Goal: Check status: Check status

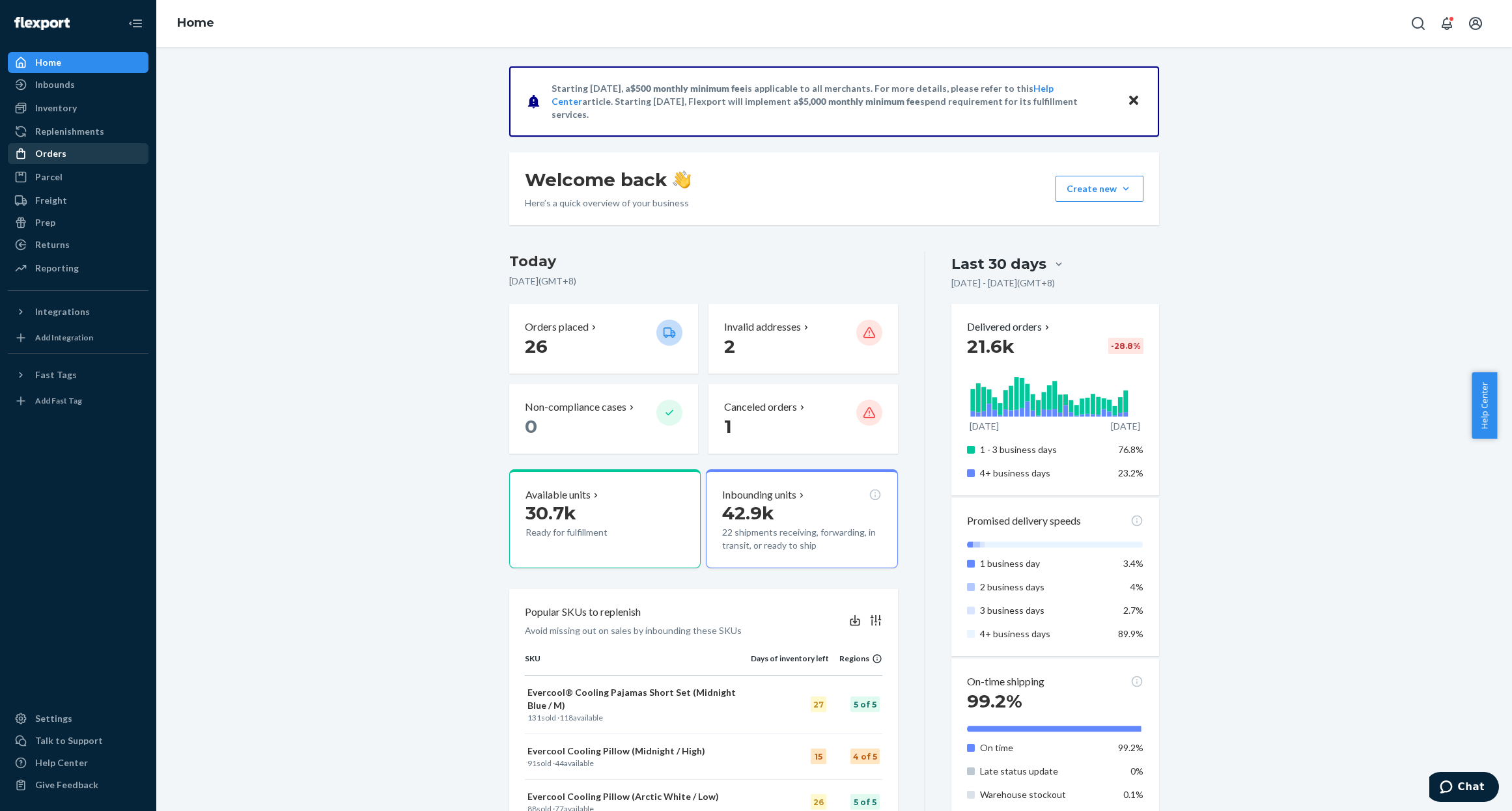
click at [74, 160] on div "Orders" at bounding box center [78, 153] width 138 height 18
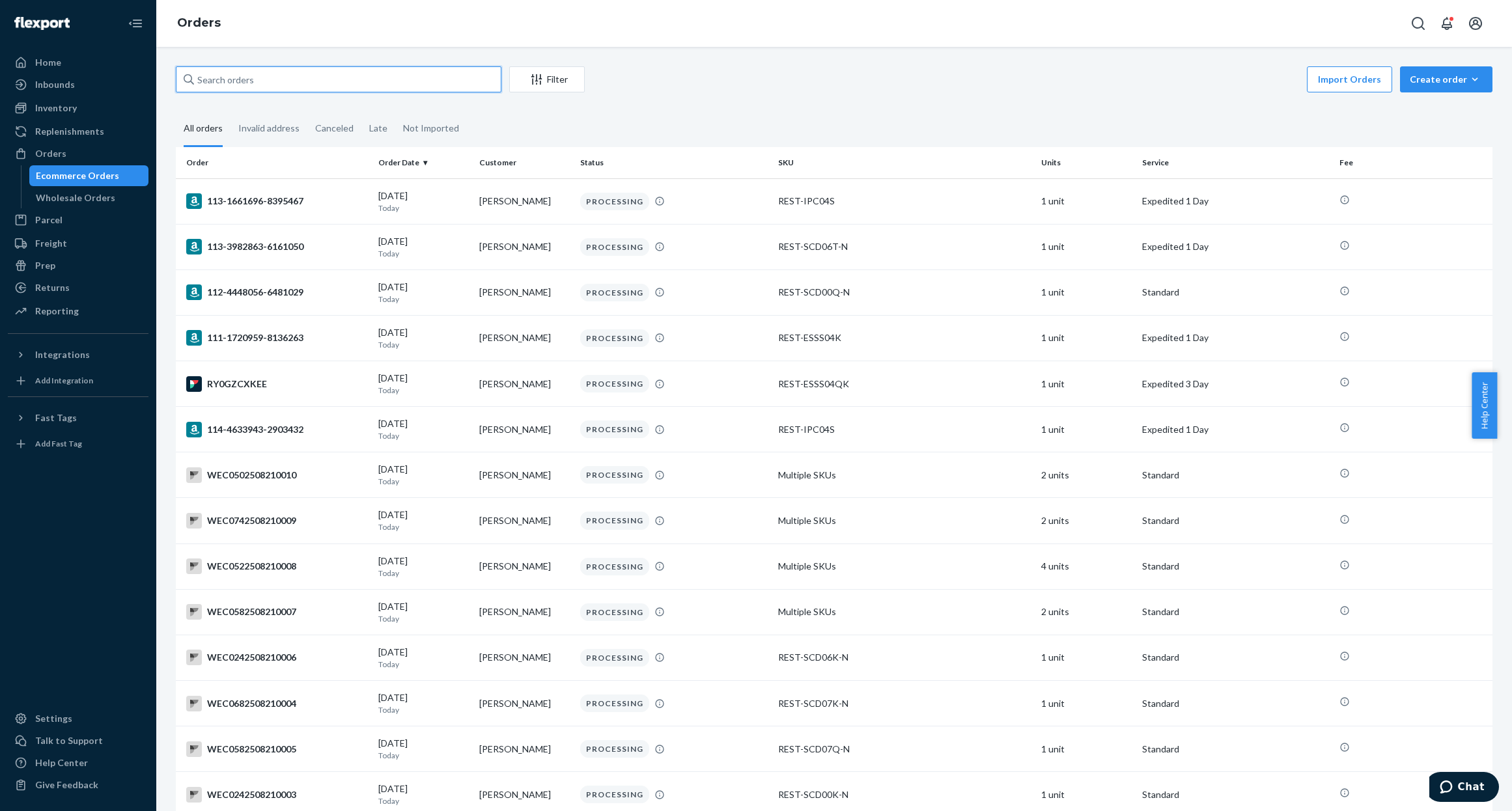
click at [288, 85] on input "text" at bounding box center [338, 79] width 325 height 26
paste input "US25334136"
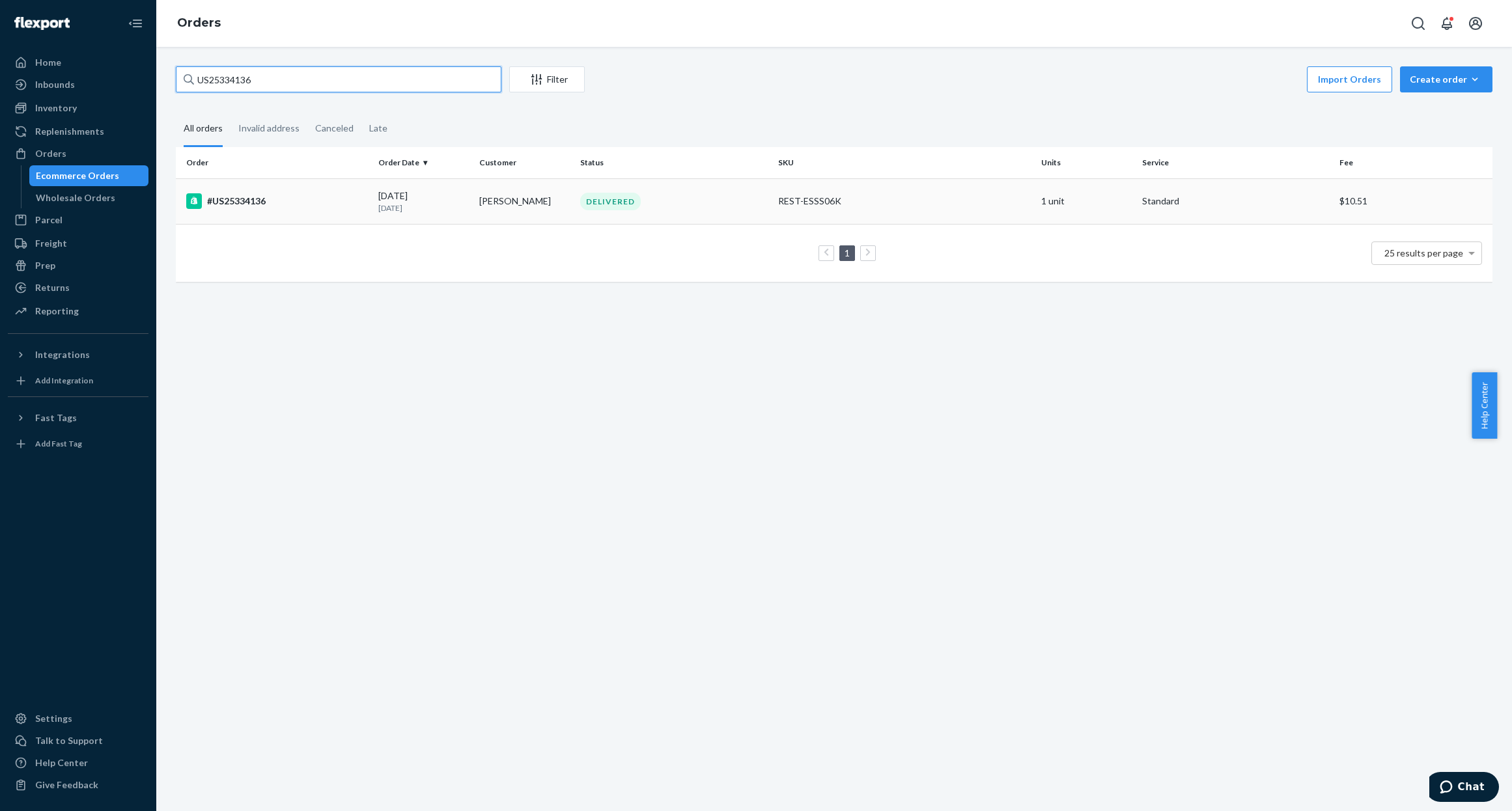
type input "US25334136"
click at [229, 198] on div "#US25334136" at bounding box center [277, 201] width 181 height 16
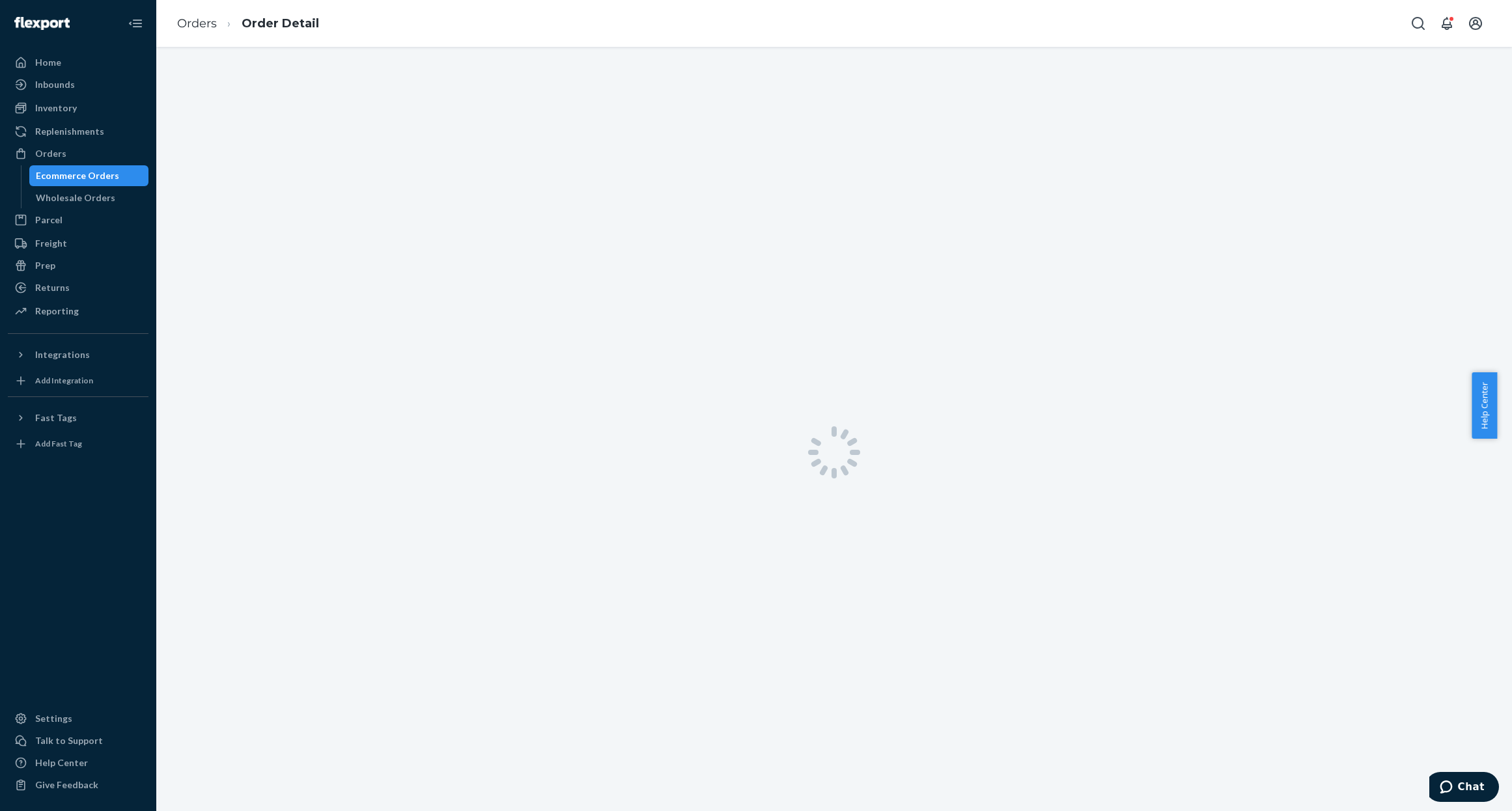
click at [1265, 547] on div at bounding box center [834, 452] width 1356 height 811
click at [1138, 487] on div at bounding box center [834, 452] width 1356 height 811
click at [822, 378] on div at bounding box center [834, 452] width 1356 height 811
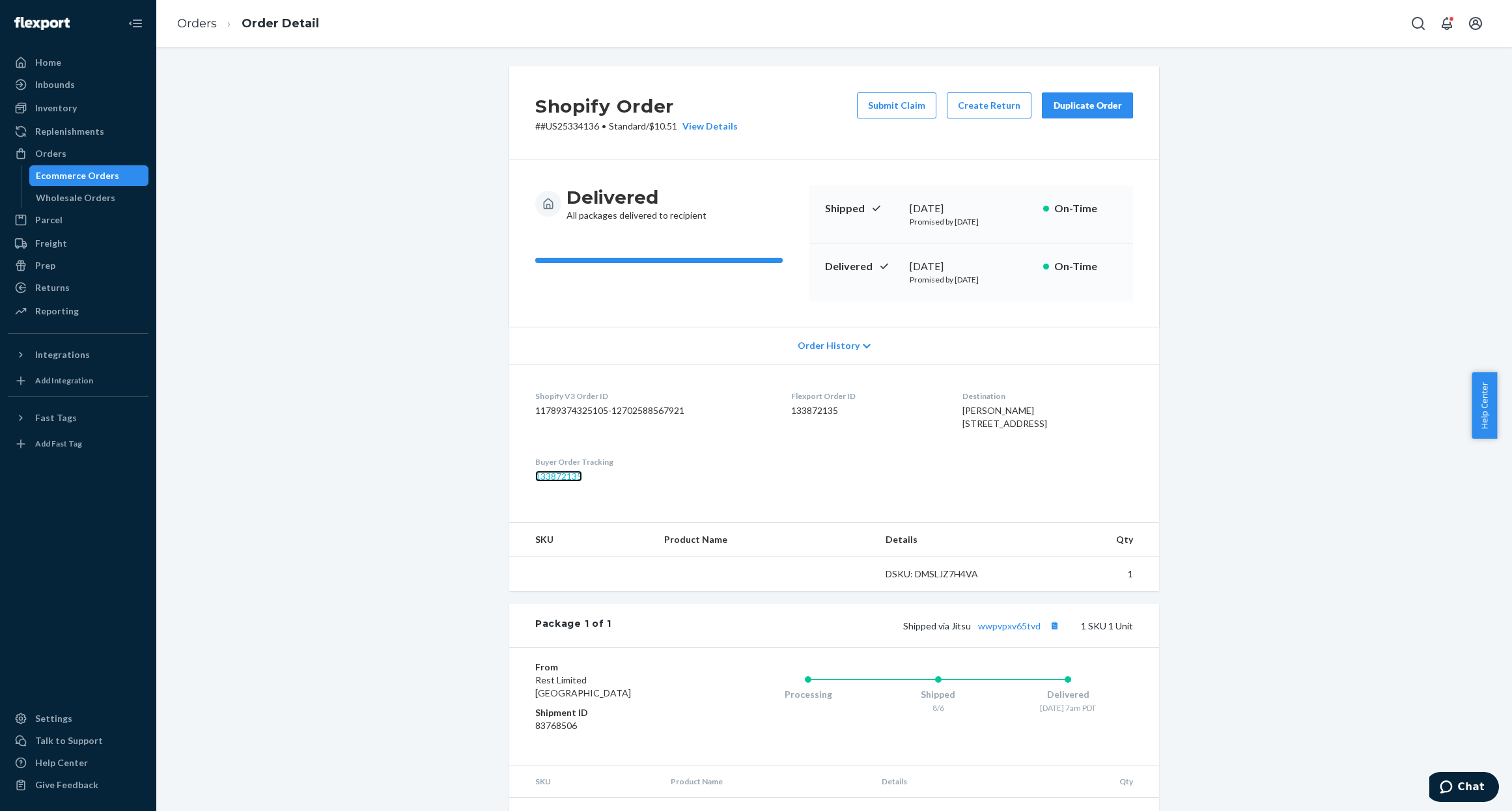
click at [537, 482] on link "133872135" at bounding box center [559, 476] width 47 height 11
